Goal: Find specific page/section: Find specific page/section

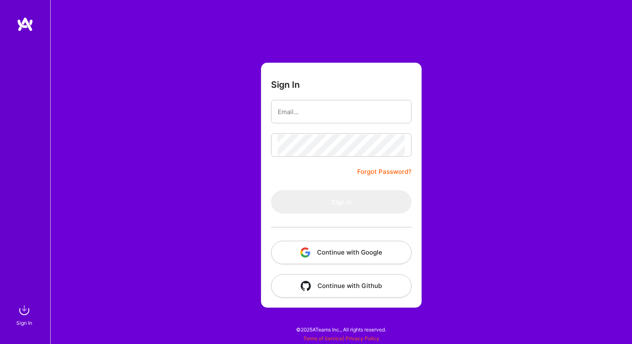
click at [338, 254] on button "Continue with Google" at bounding box center [341, 252] width 141 height 23
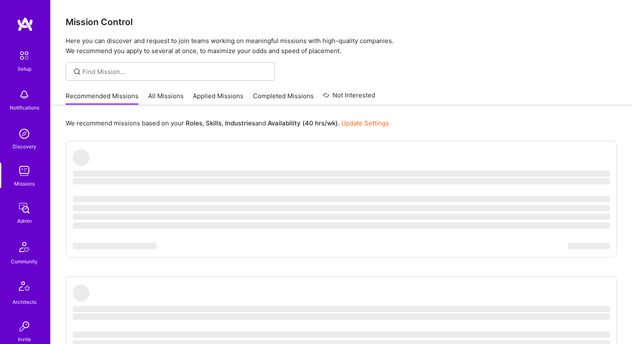
scroll to position [230, 0]
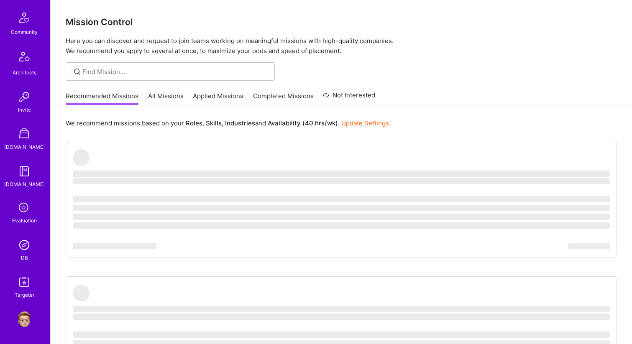
click at [31, 252] on img at bounding box center [24, 245] width 17 height 17
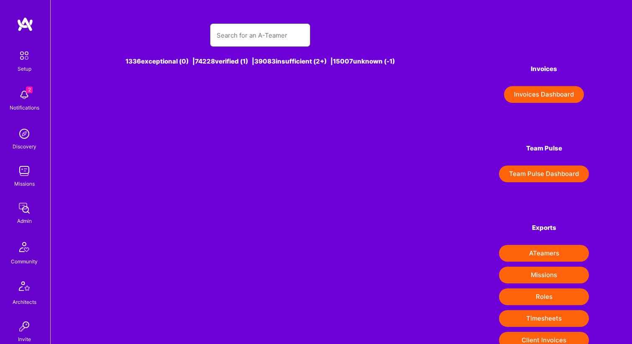
click at [247, 46] on input "text" at bounding box center [260, 35] width 87 height 21
paste input "[EMAIL_ADDRESS][DOMAIN_NAME]"
type input "[EMAIL_ADDRESS][DOMAIN_NAME]"
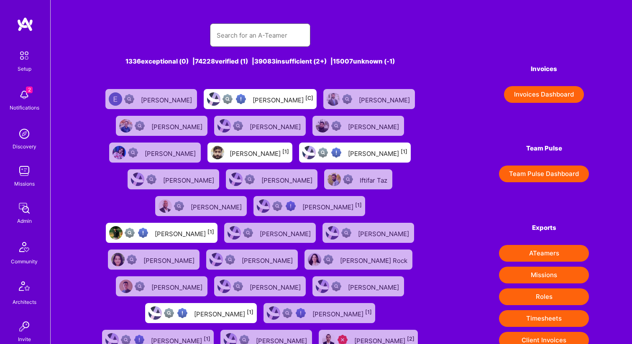
paste input "chrismcdermut@gmail.com"
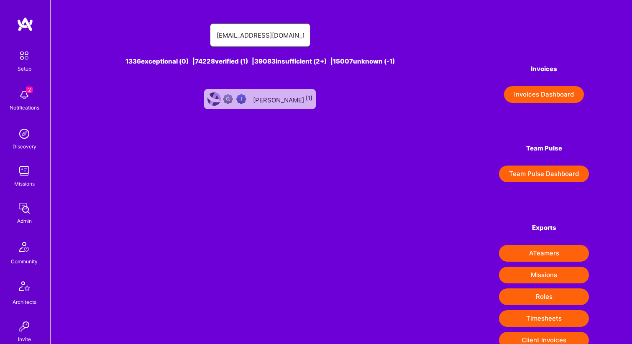
type input "chrismcdermut@gmail.com"
click at [268, 102] on div "Christopher McDermut [1]" at bounding box center [282, 99] width 59 height 11
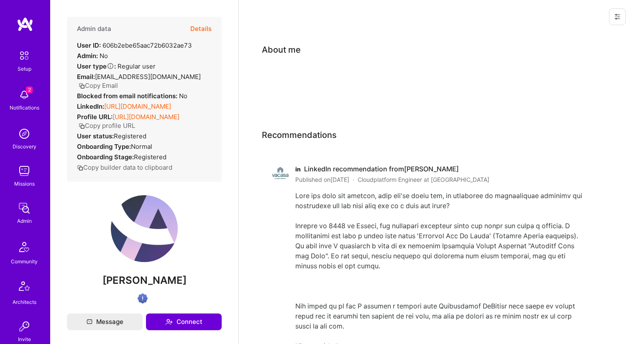
click at [22, 100] on img at bounding box center [24, 95] width 17 height 17
click at [22, 100] on div "Setup 2 Notifications Discovery Missions Admin Community Architects Invite A.St…" at bounding box center [25, 288] width 50 height 482
